Goal: Task Accomplishment & Management: Manage account settings

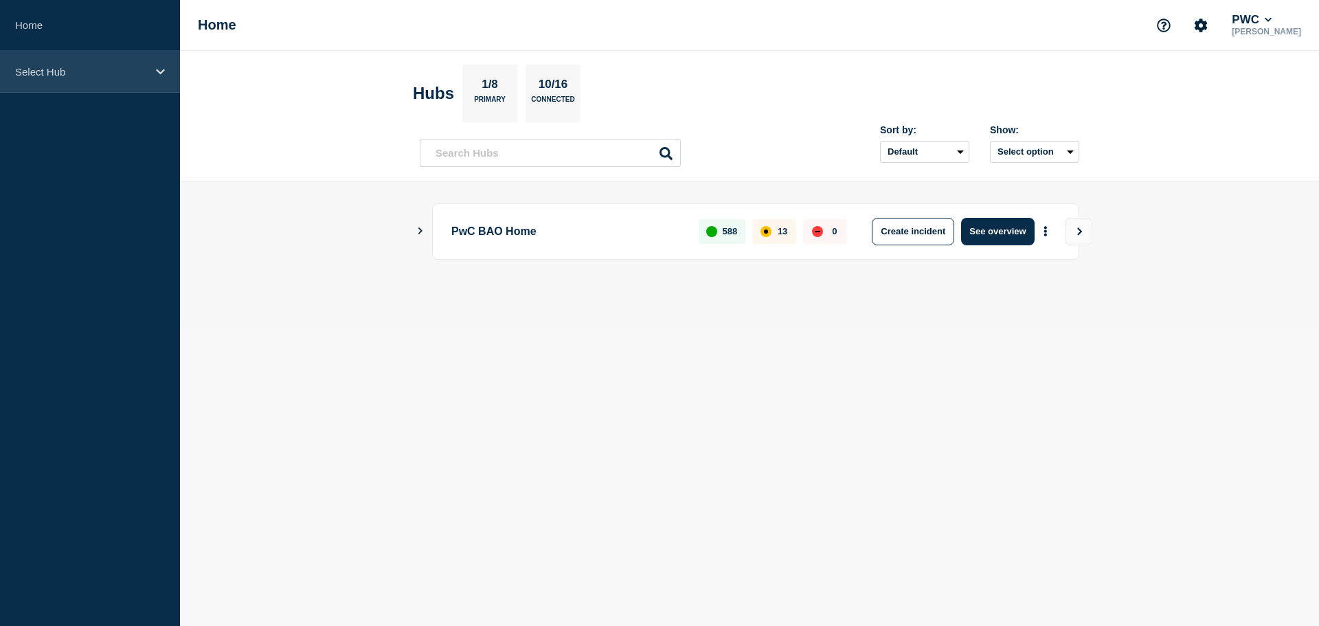
drag, startPoint x: 39, startPoint y: 65, endPoint x: 39, endPoint y: 76, distance: 10.3
click at [39, 66] on p "Select Hub" at bounding box center [81, 72] width 132 height 12
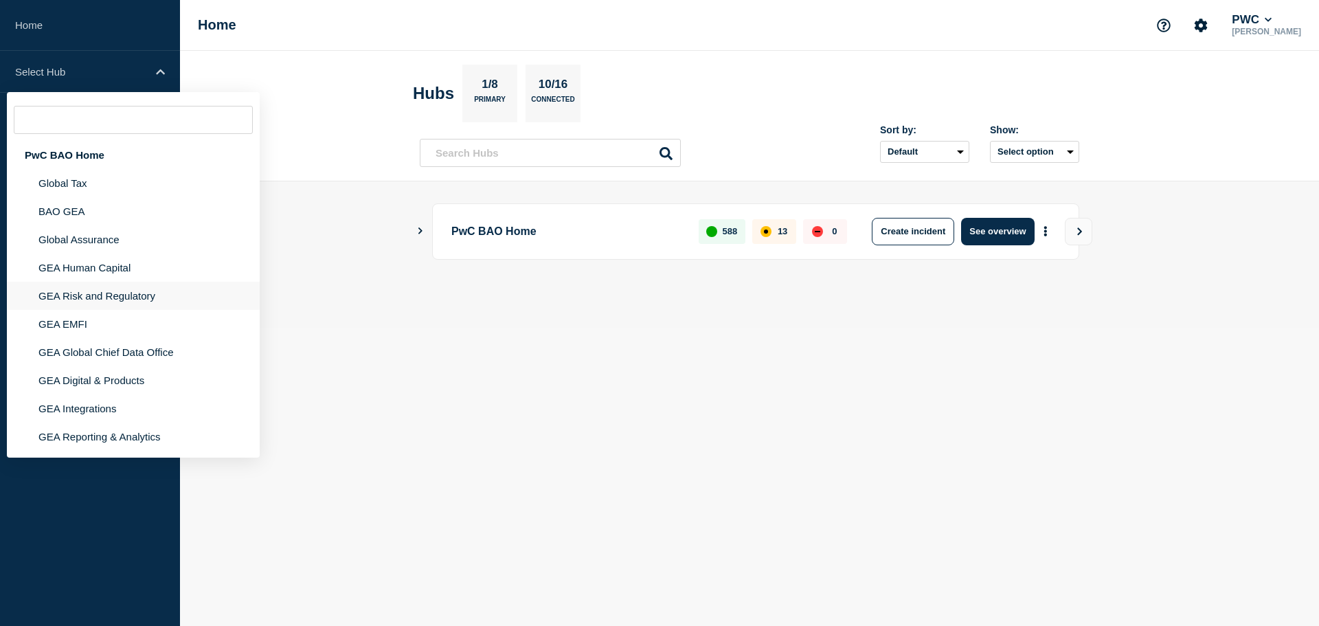
click at [95, 299] on li "GEA Risk and Regulatory" at bounding box center [133, 296] width 253 height 28
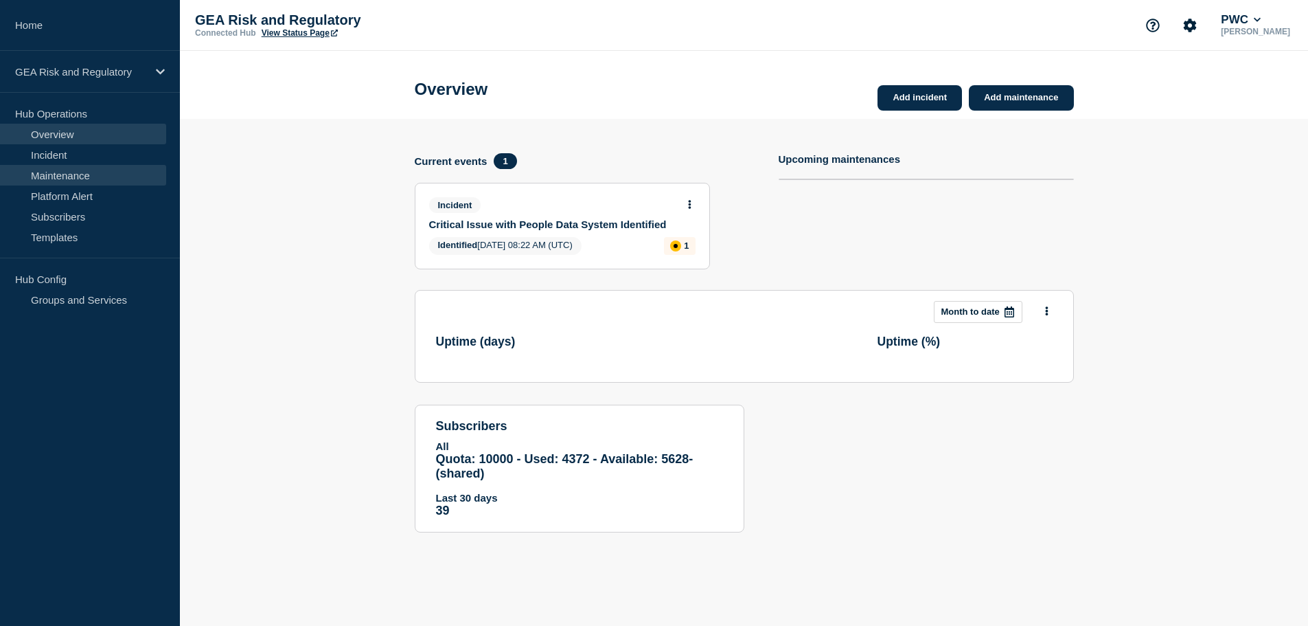
click at [42, 178] on link "Maintenance" at bounding box center [83, 175] width 166 height 21
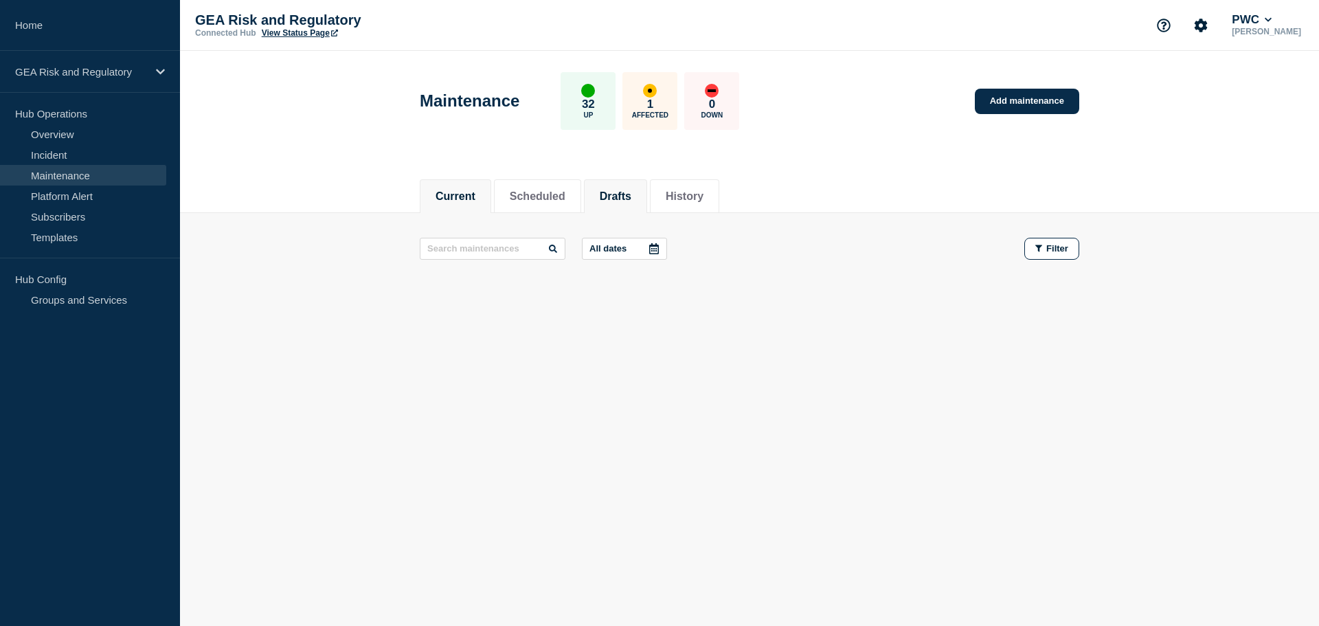
click at [631, 193] on button "Drafts" at bounding box center [616, 196] width 32 height 12
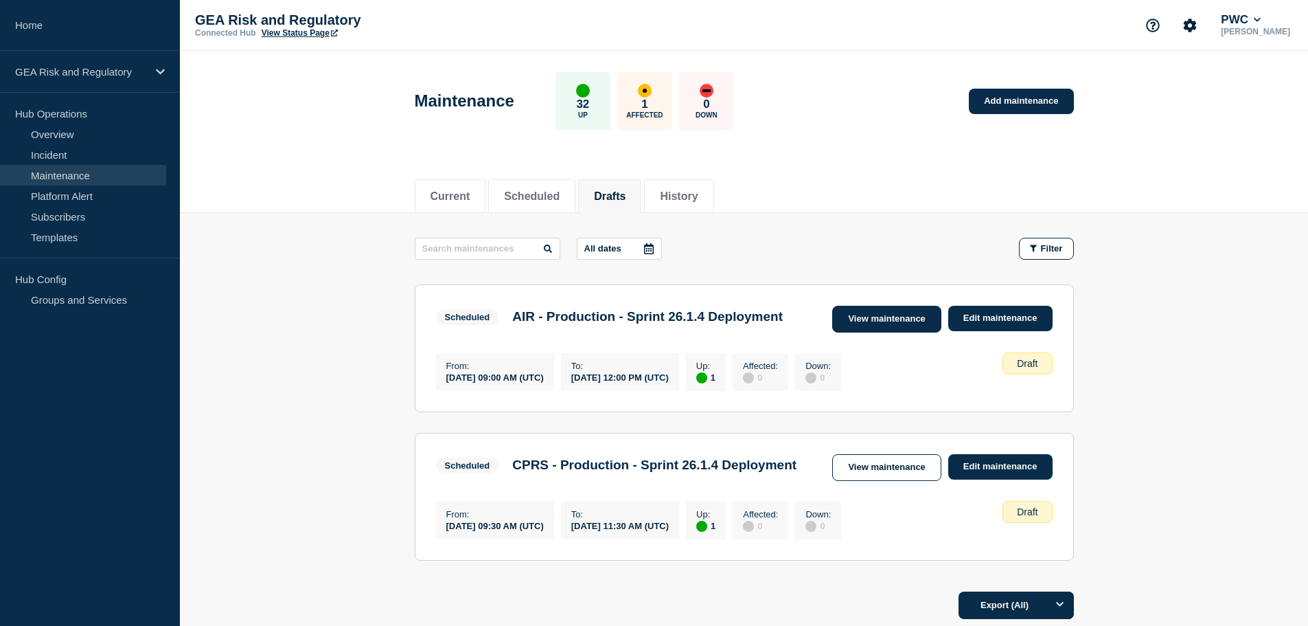
click at [896, 324] on link "View maintenance" at bounding box center [886, 319] width 109 height 27
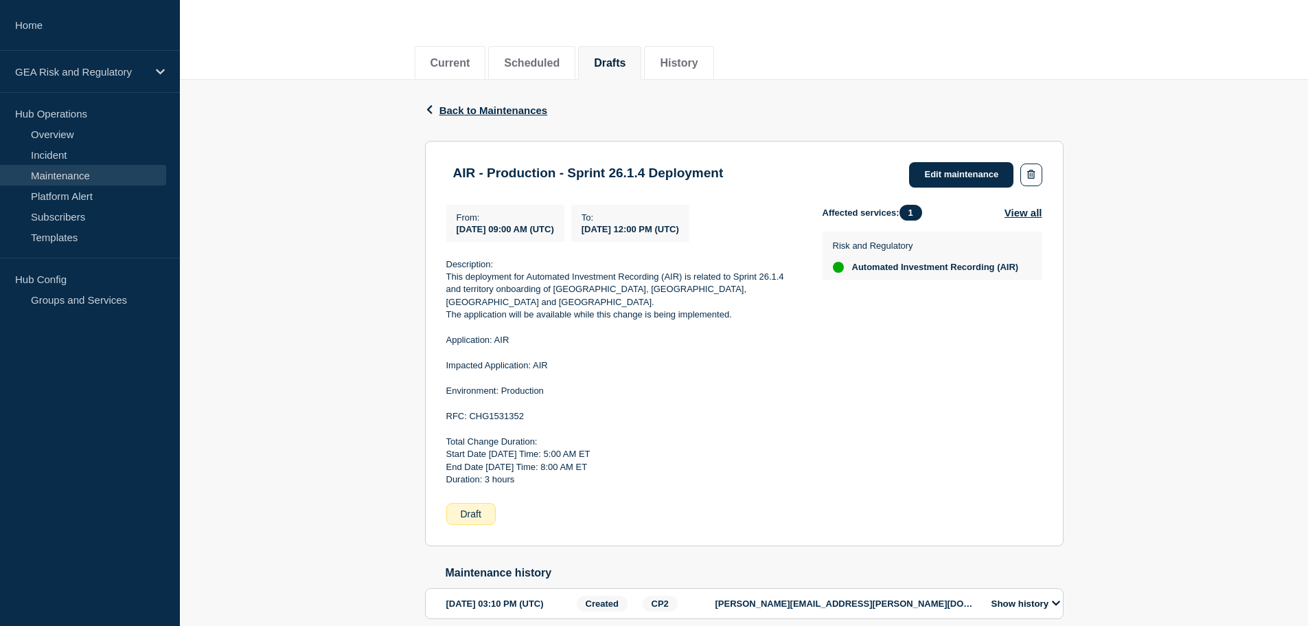
scroll to position [192, 0]
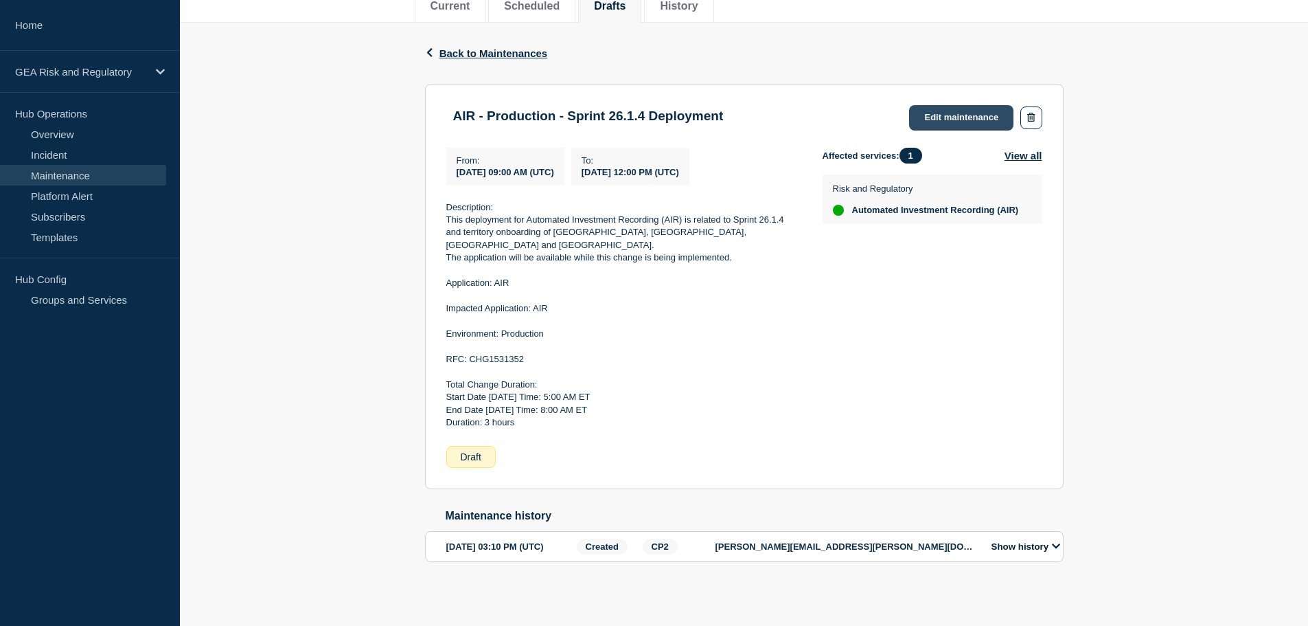
click at [944, 117] on link "Edit maintenance" at bounding box center [961, 117] width 104 height 25
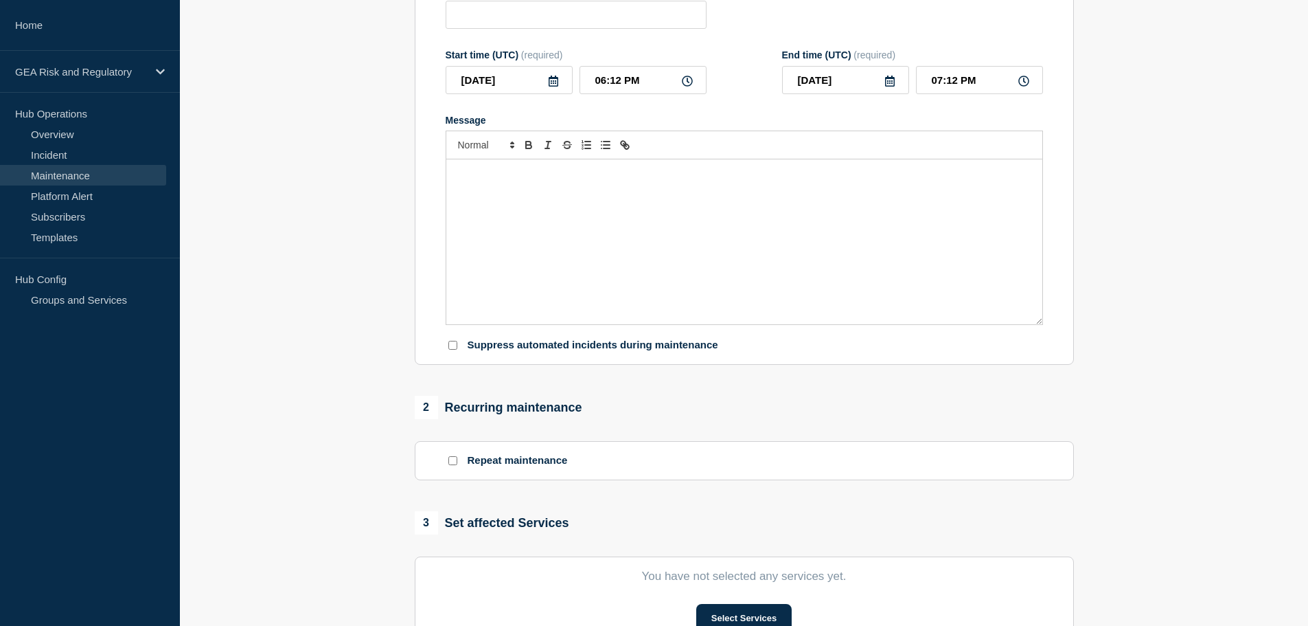
type input "AIR - Production - Sprint 26.1.4 Deployment"
type input "[DATE]"
type input "09:00 AM"
type input "[DATE]"
type input "12:00 PM"
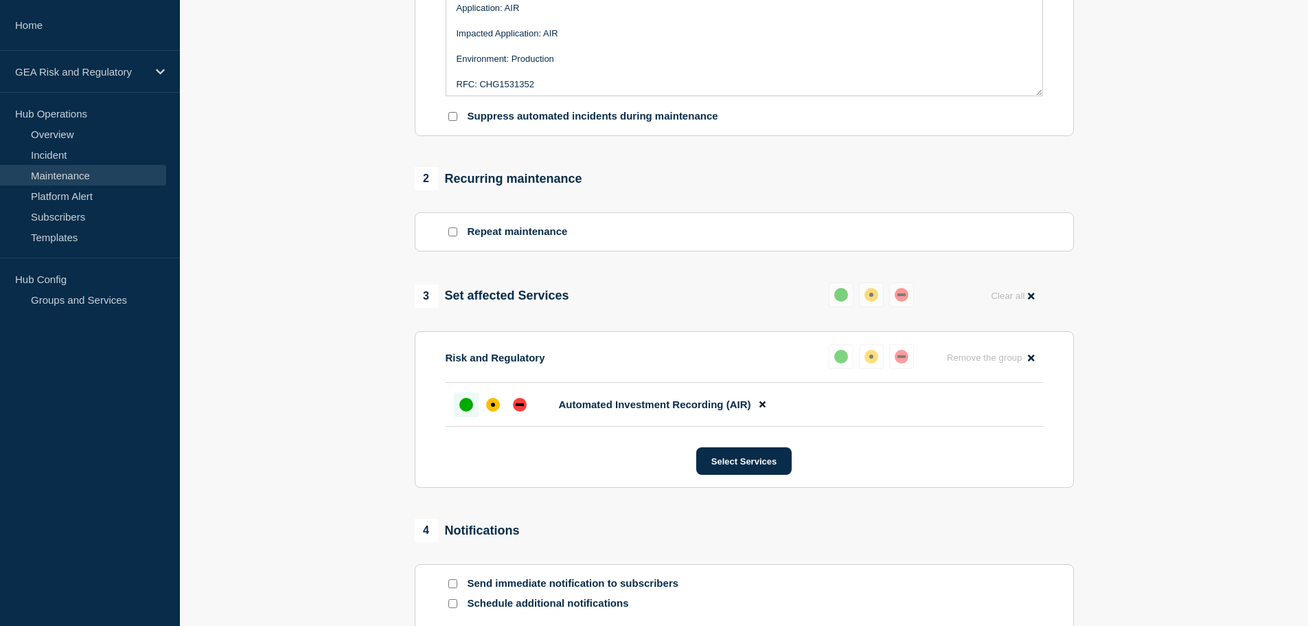
scroll to position [598, 0]
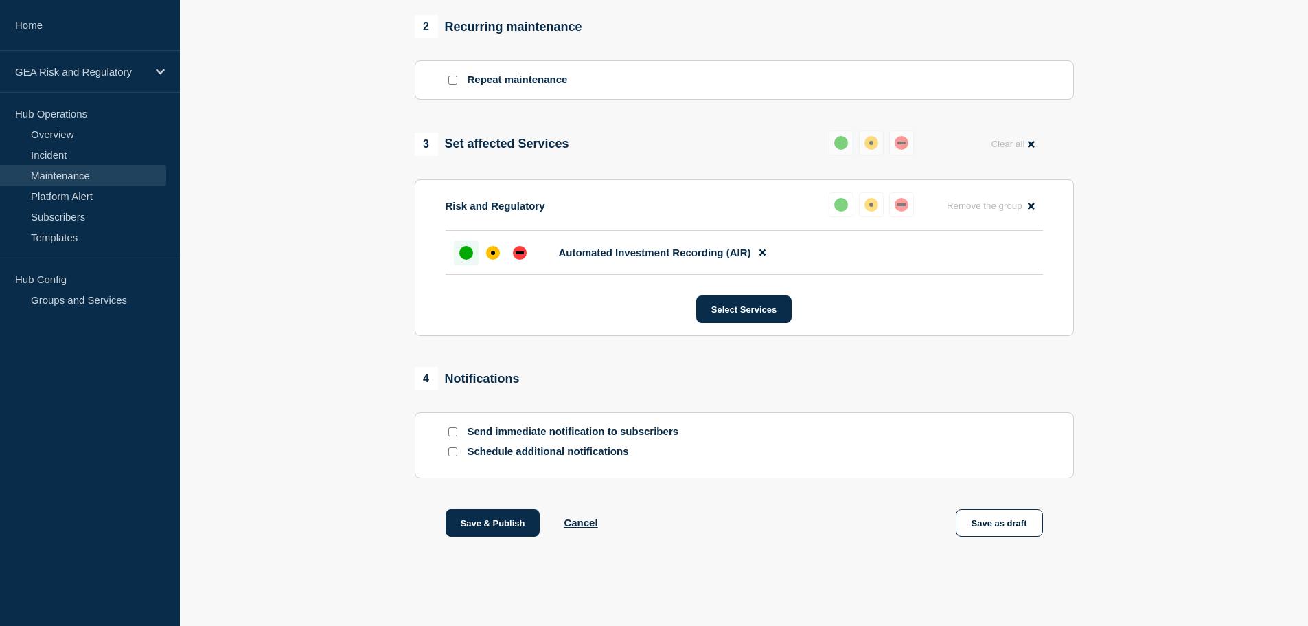
click at [454, 431] on input "Send immediate notification to subscribers" at bounding box center [453, 431] width 9 height 9
checkbox input "true"
click at [503, 520] on button "Save & Publish" at bounding box center [493, 522] width 95 height 27
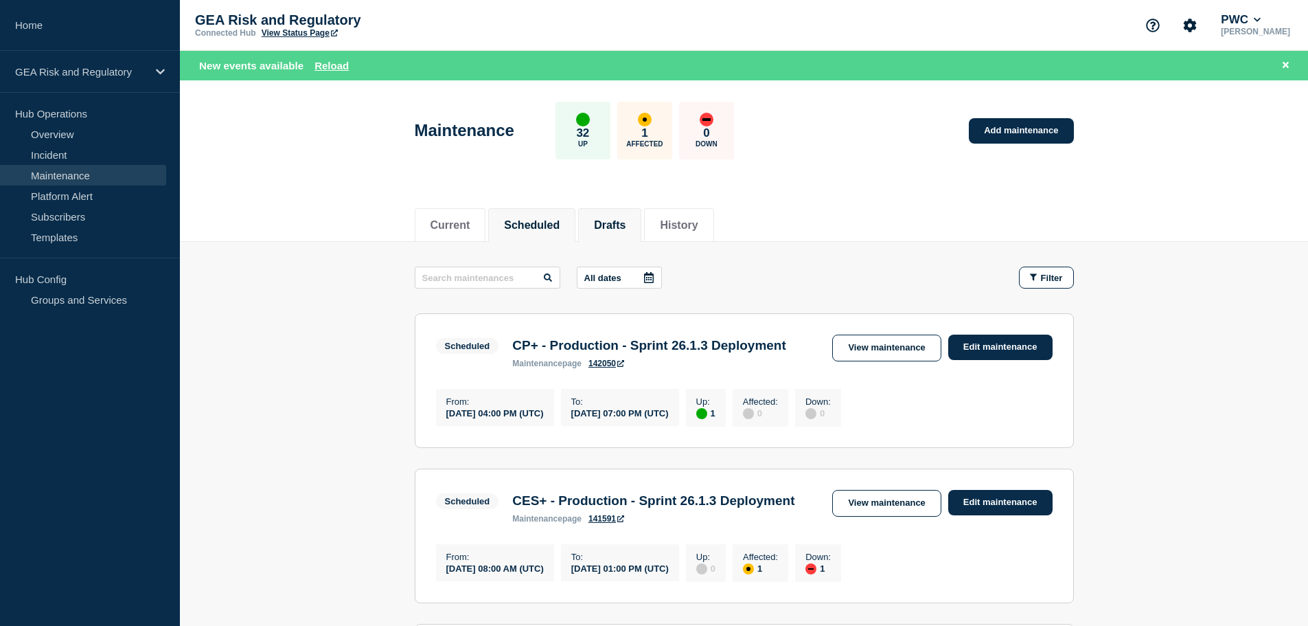
click at [620, 231] on button "Drafts" at bounding box center [610, 225] width 32 height 12
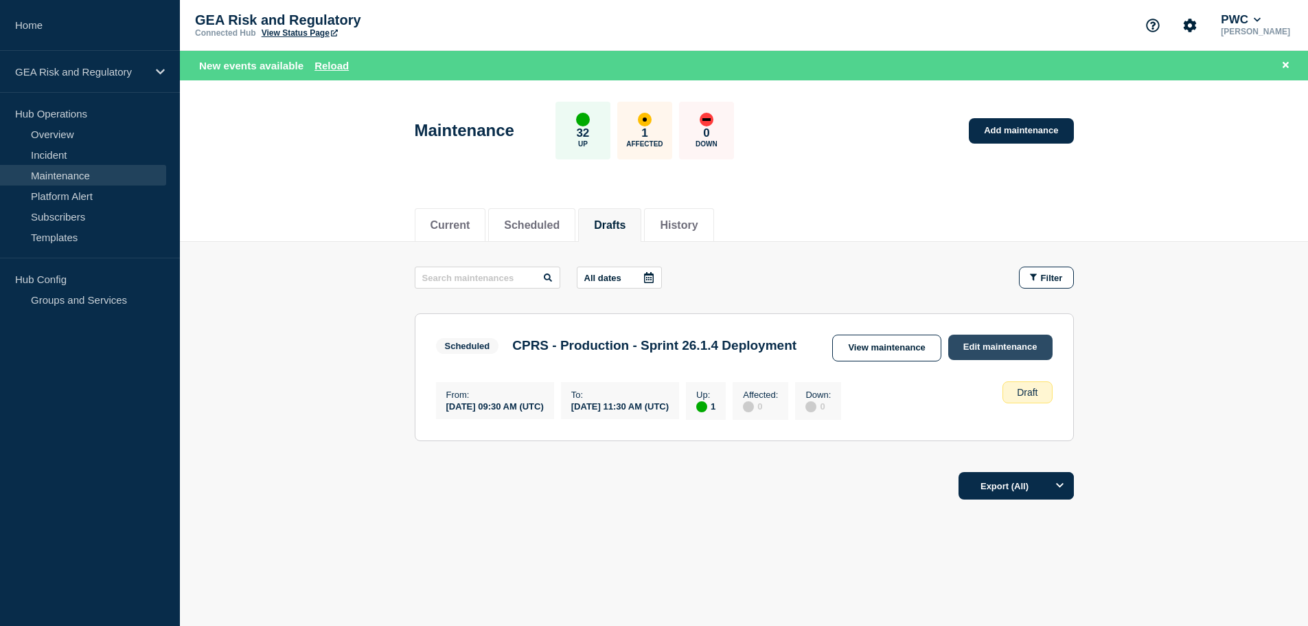
click at [1027, 346] on link "Edit maintenance" at bounding box center [1001, 347] width 104 height 25
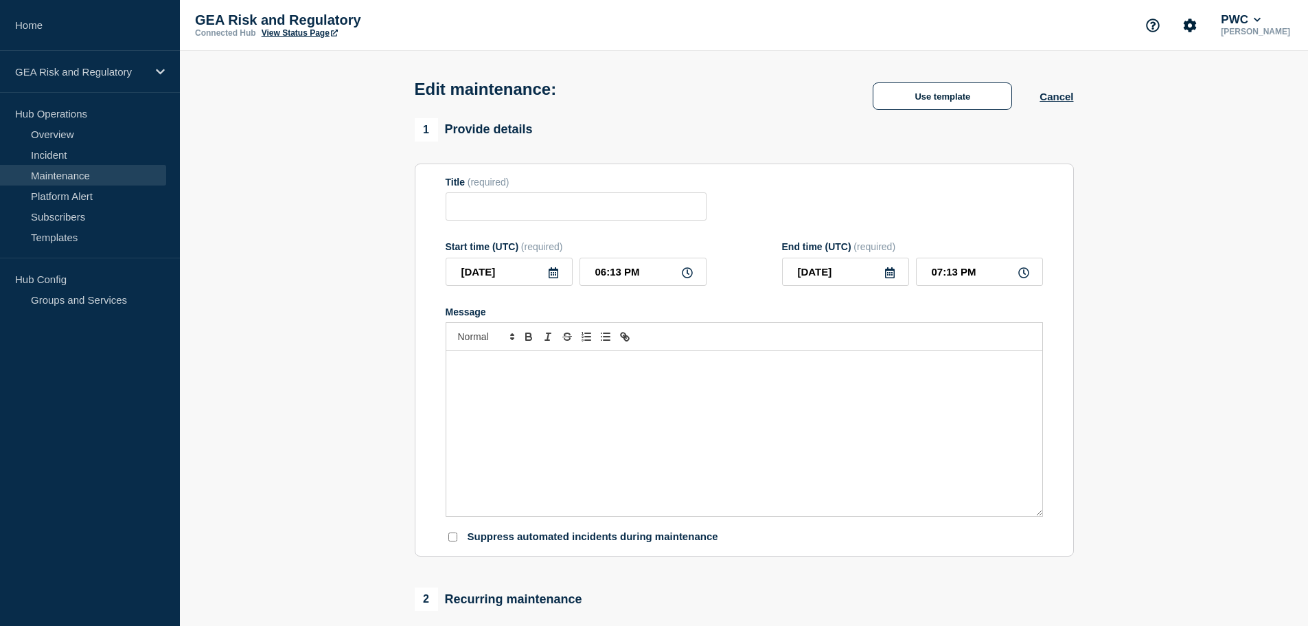
type input "CPRS - Production - Sprint 26.1.4 Deployment"
type input "2025-09-19"
type input "09:30 AM"
type input "2025-09-19"
type input "11:30 AM"
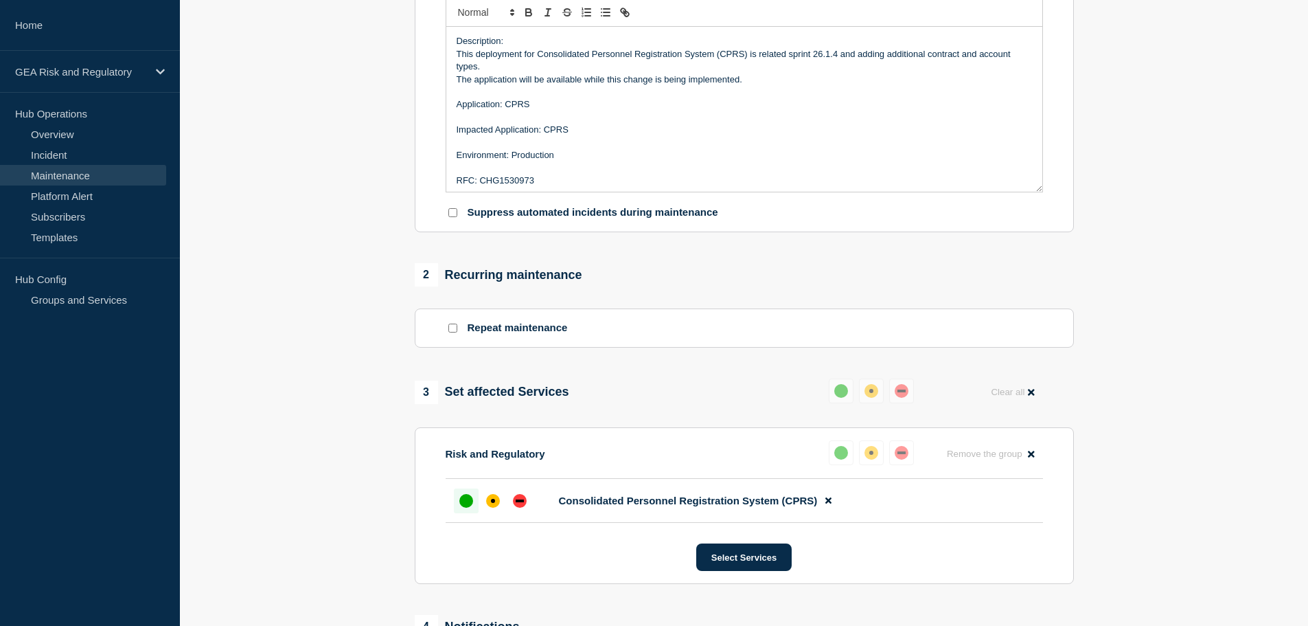
scroll to position [598, 0]
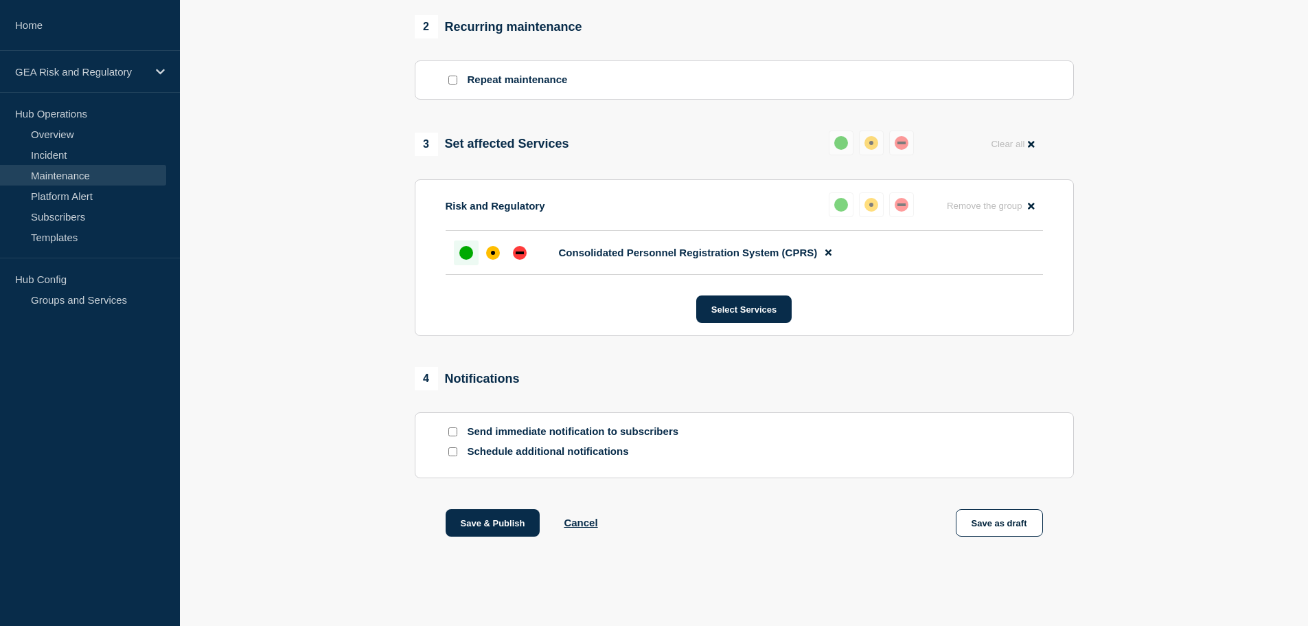
click at [453, 428] on input "Send immediate notification to subscribers" at bounding box center [453, 431] width 9 height 9
checkbox input "true"
click at [480, 525] on button "Save & Publish" at bounding box center [493, 522] width 95 height 27
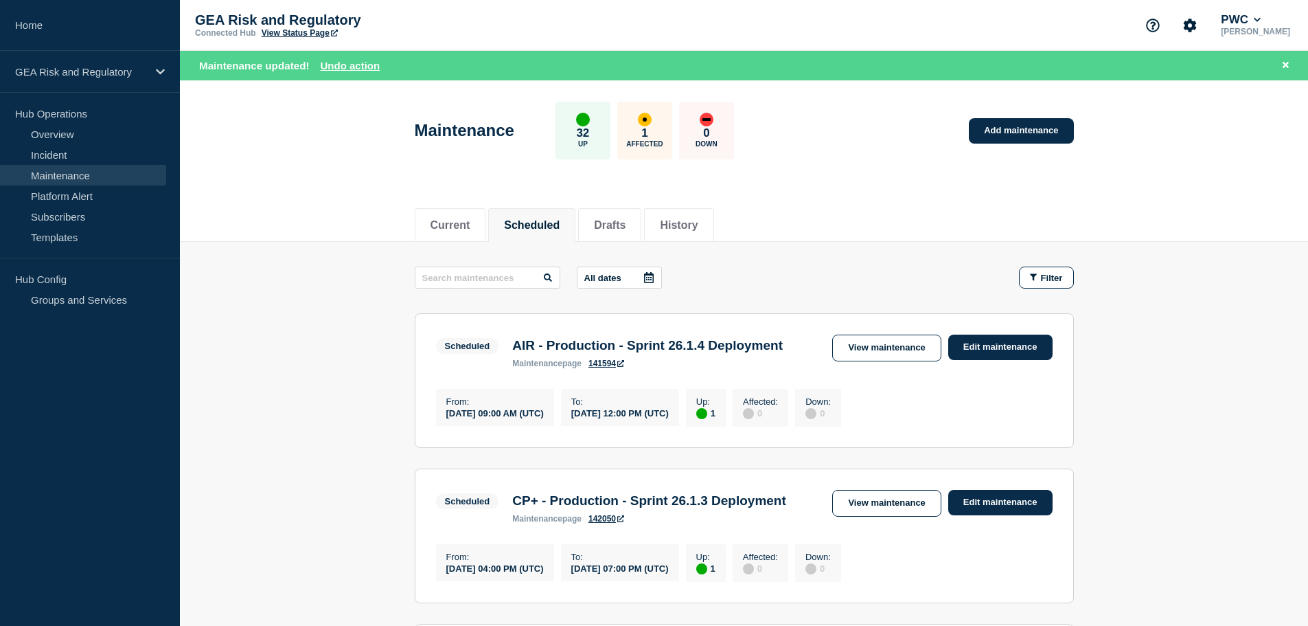
click at [70, 174] on link "Maintenance" at bounding box center [83, 175] width 166 height 21
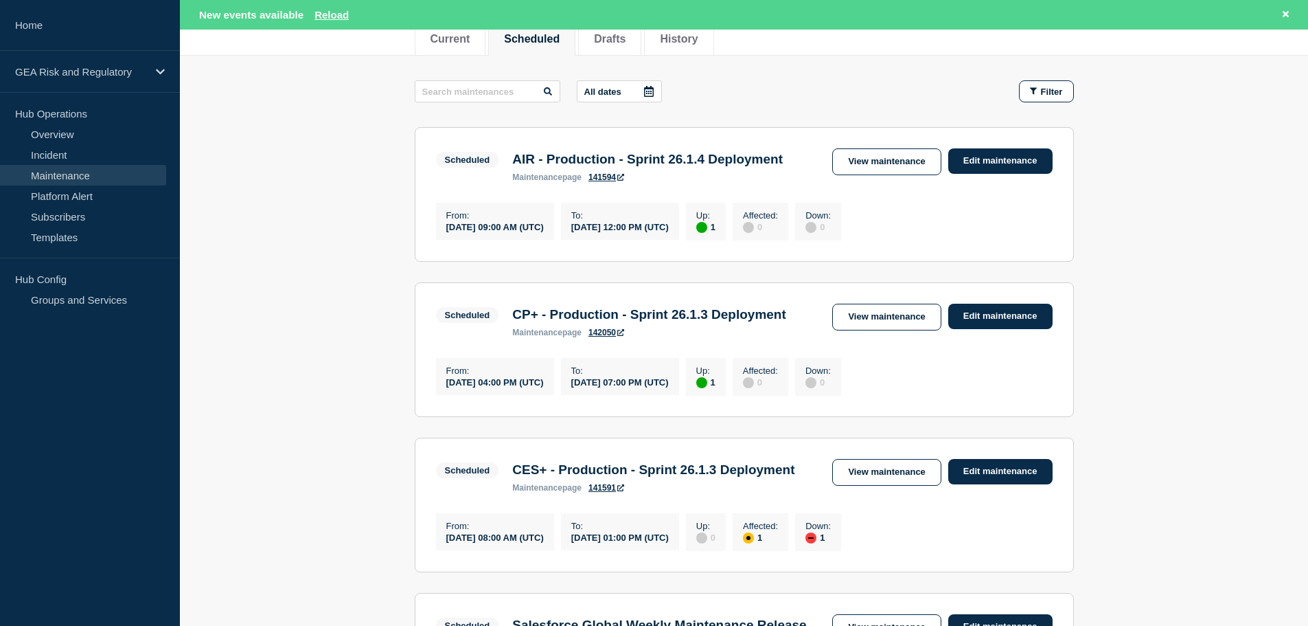
scroll to position [115, 0]
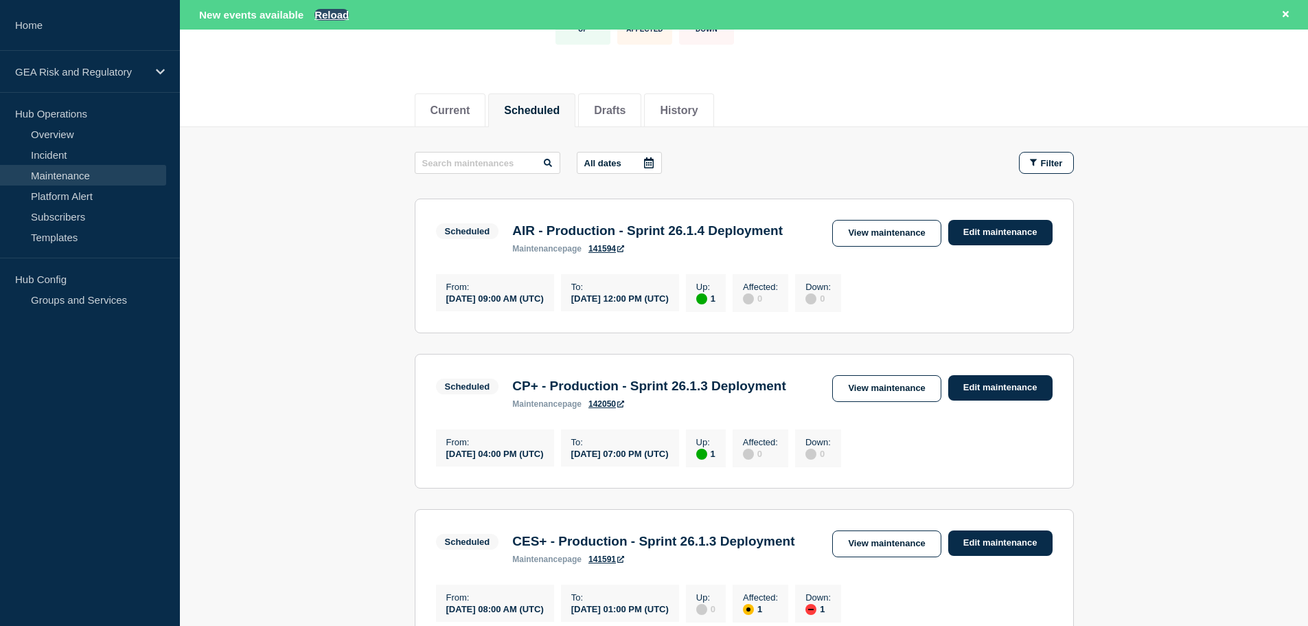
click at [329, 12] on button "Reload" at bounding box center [332, 15] width 34 height 12
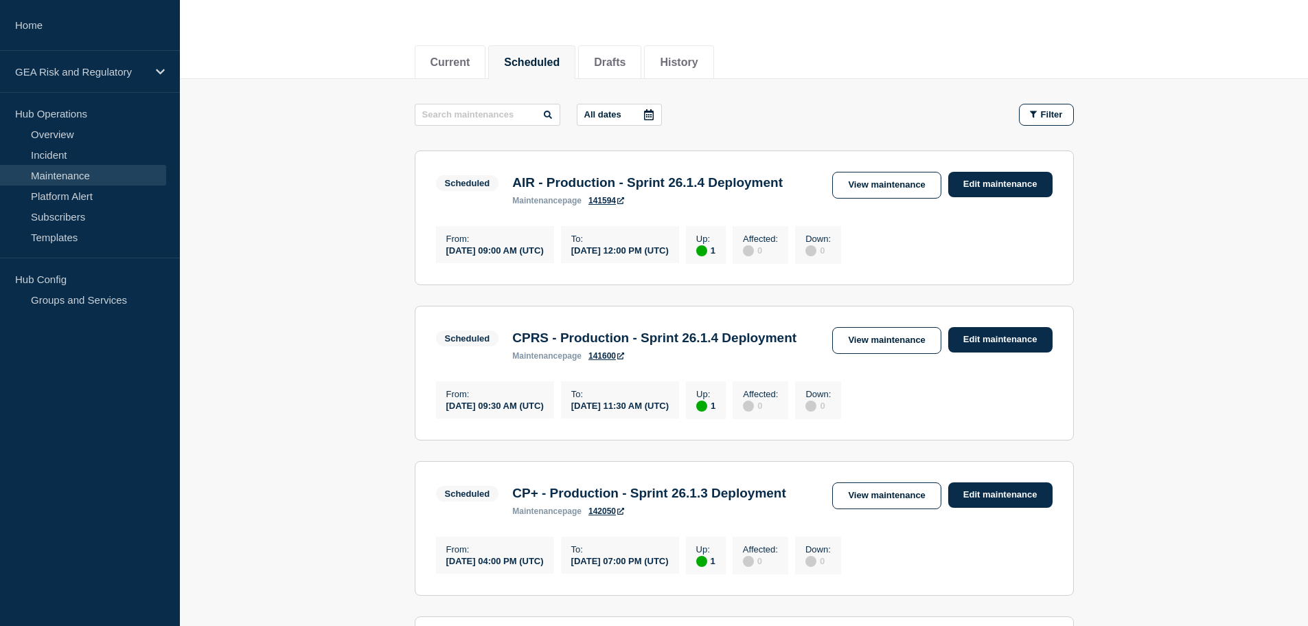
scroll to position [86, 0]
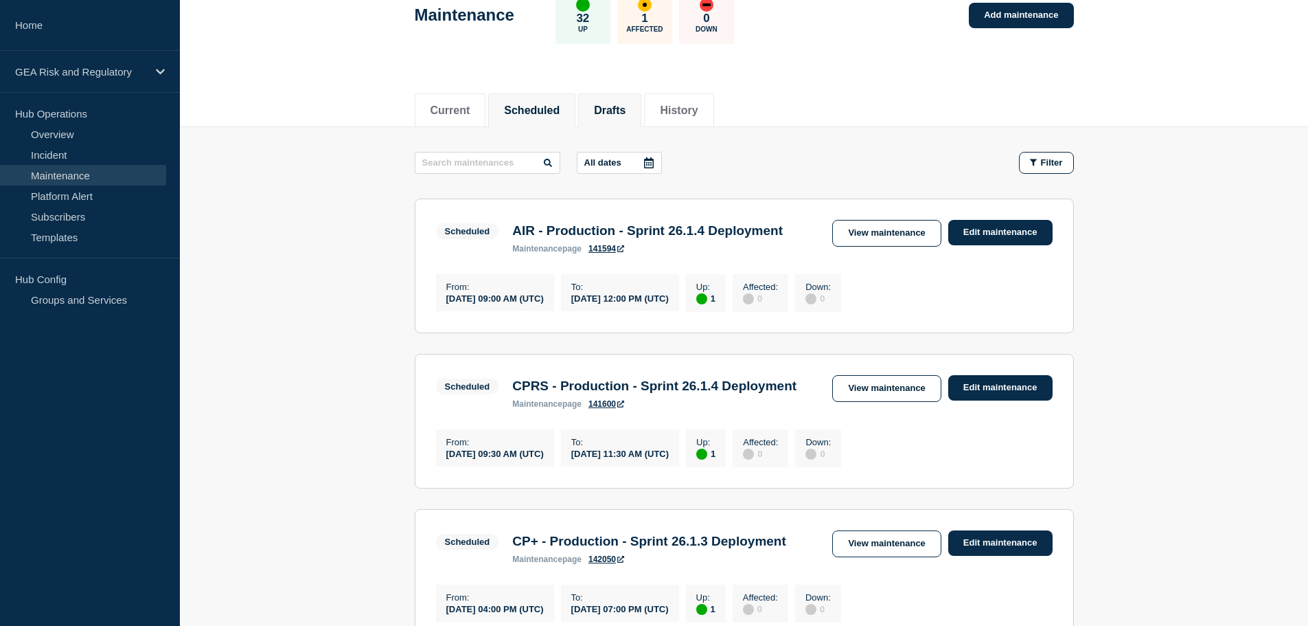
click at [626, 104] on button "Drafts" at bounding box center [610, 110] width 32 height 12
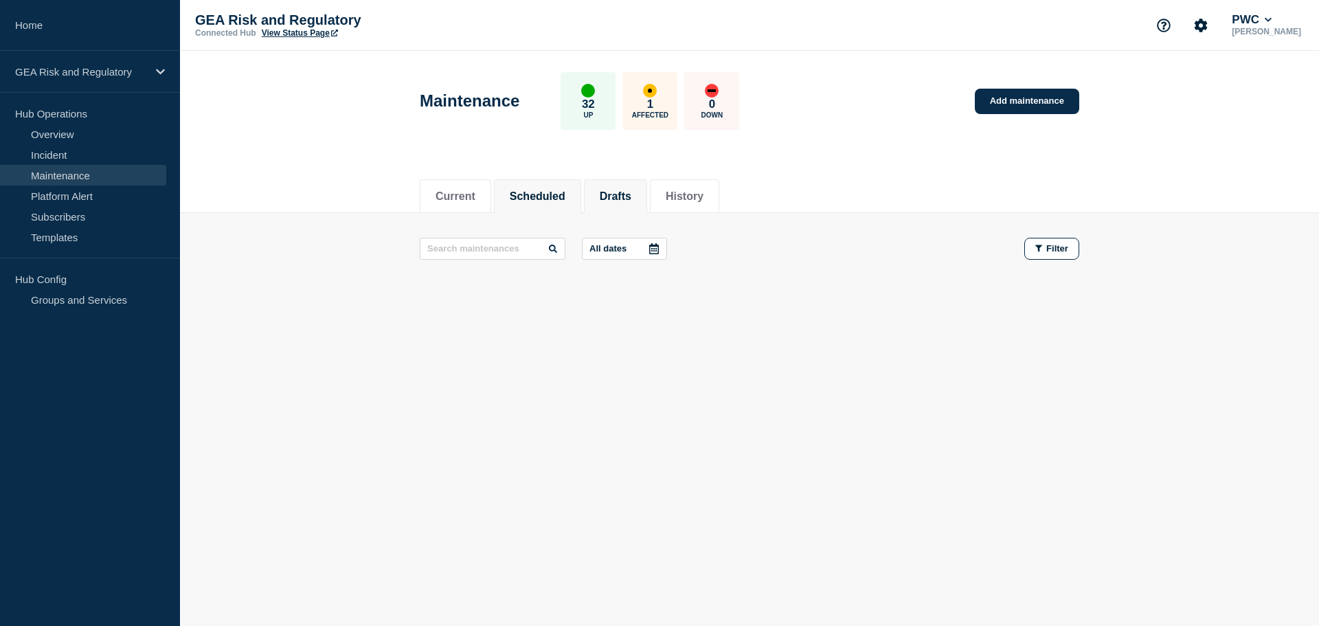
click at [540, 182] on li "Scheduled" at bounding box center [537, 196] width 87 height 34
